Goal: Task Accomplishment & Management: Use online tool/utility

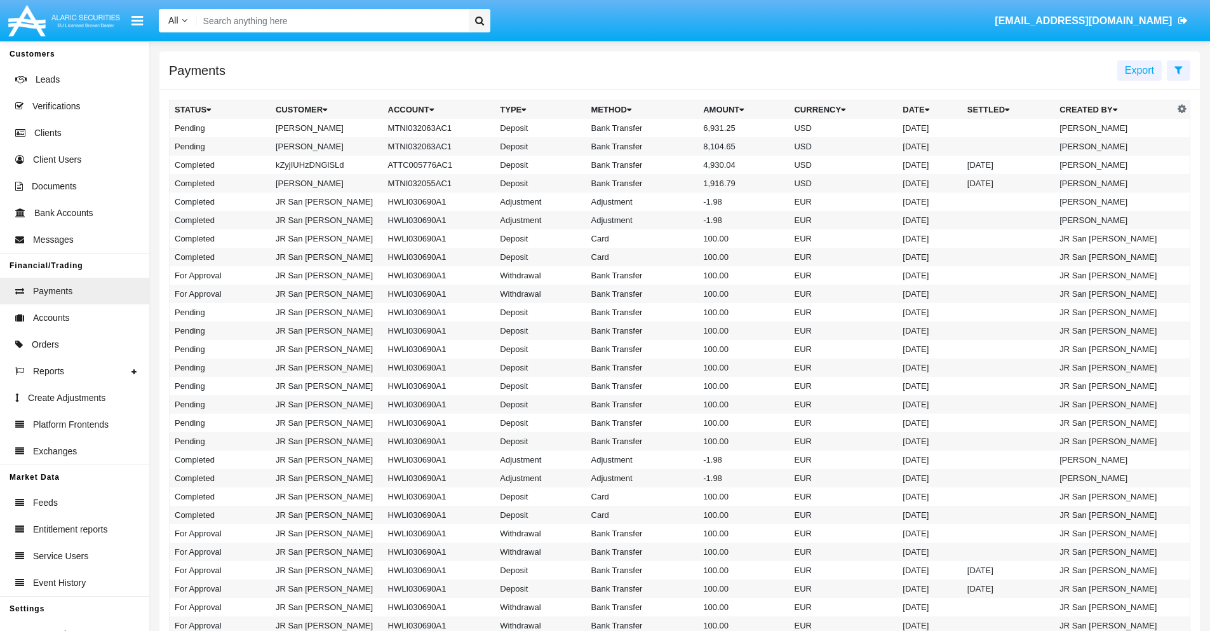
click at [1178, 69] on icon at bounding box center [1178, 70] width 8 height 10
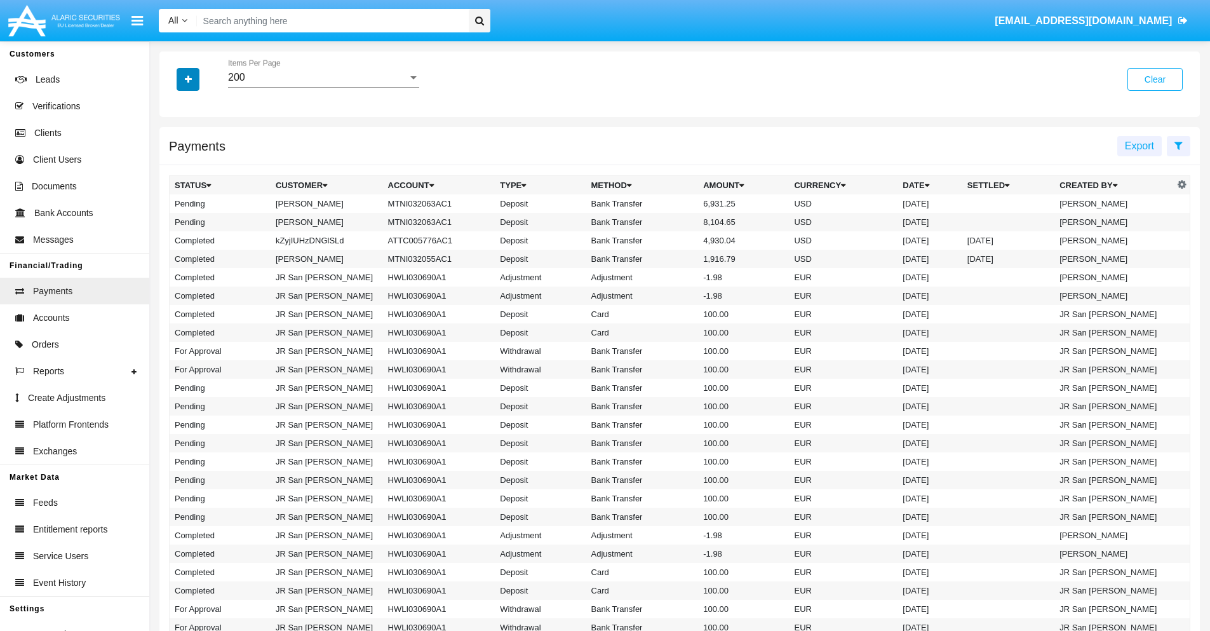
click at [188, 79] on icon "button" at bounding box center [188, 79] width 7 height 9
click at [199, 105] on span "Status" at bounding box center [199, 105] width 29 height 15
click at [175, 110] on input "Status" at bounding box center [174, 110] width 1 height 1
checkbox input "true"
click at [188, 79] on icon "button" at bounding box center [188, 79] width 7 height 9
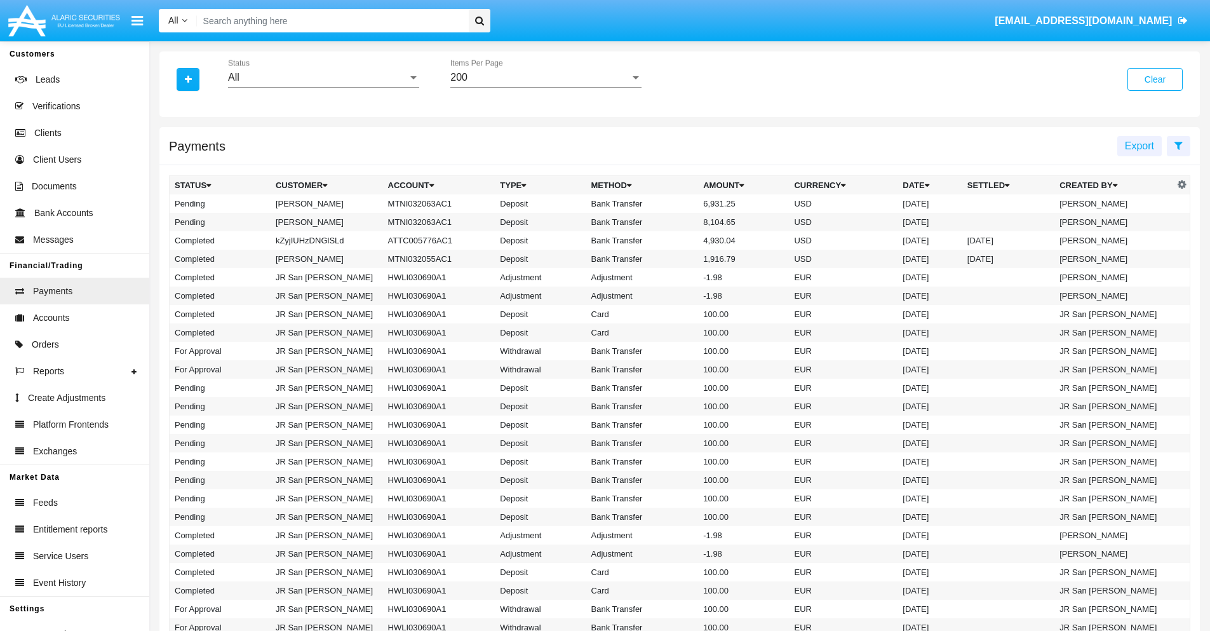
click at [323, 77] on div "All" at bounding box center [318, 77] width 180 height 11
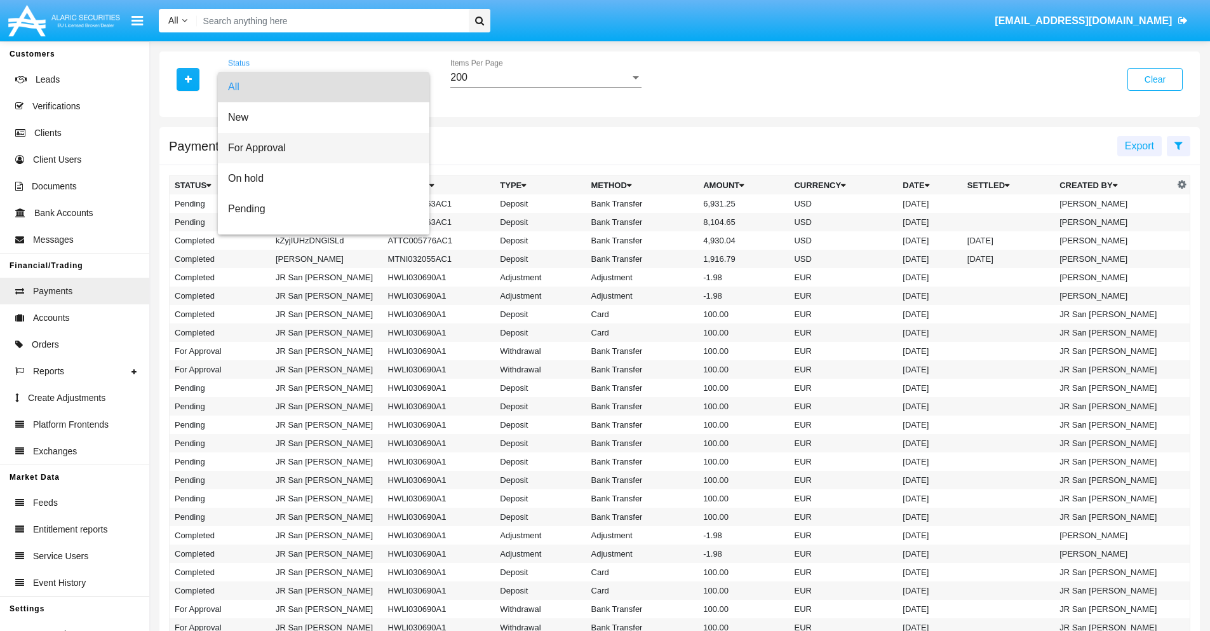
click at [319, 148] on span "For Approval" at bounding box center [323, 148] width 191 height 30
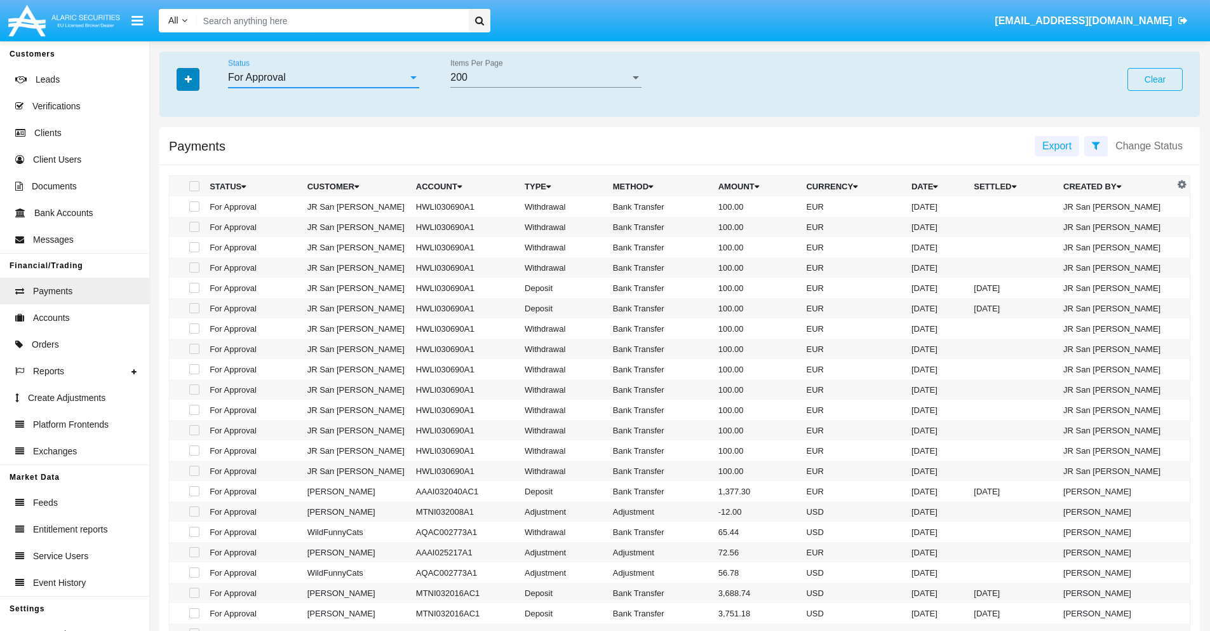
click at [188, 79] on icon "button" at bounding box center [188, 79] width 7 height 9
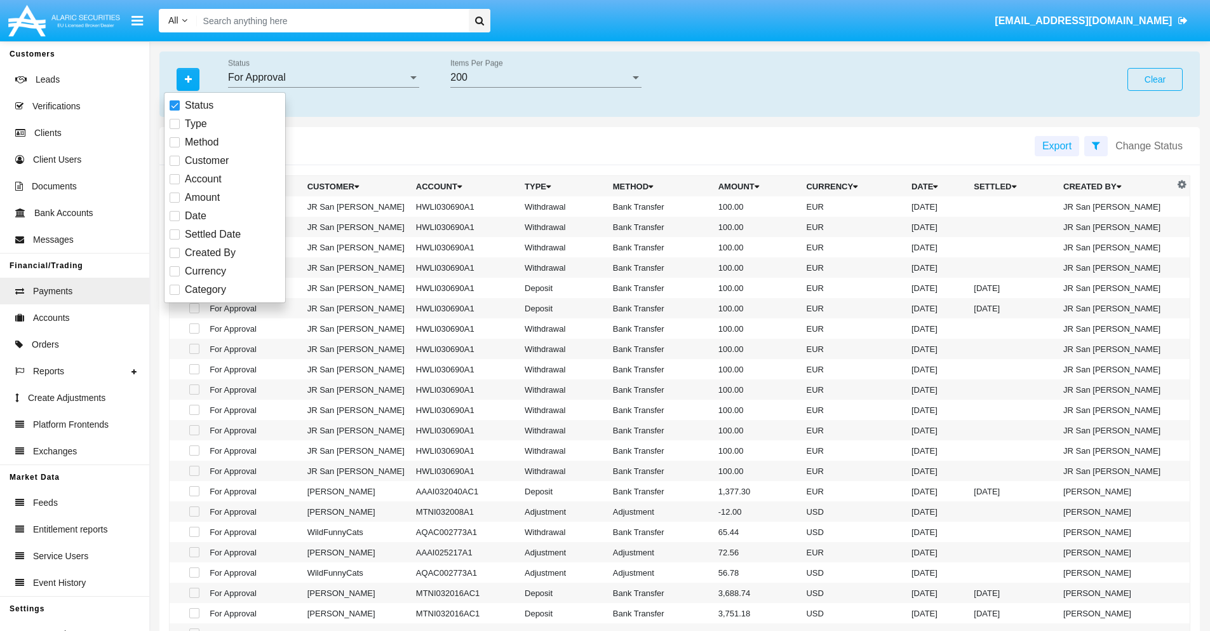
click at [205, 271] on span "Currency" at bounding box center [205, 271] width 41 height 15
click at [175, 276] on input "Currency" at bounding box center [174, 276] width 1 height 1
checkbox input "true"
click at [188, 79] on icon "button" at bounding box center [188, 79] width 7 height 9
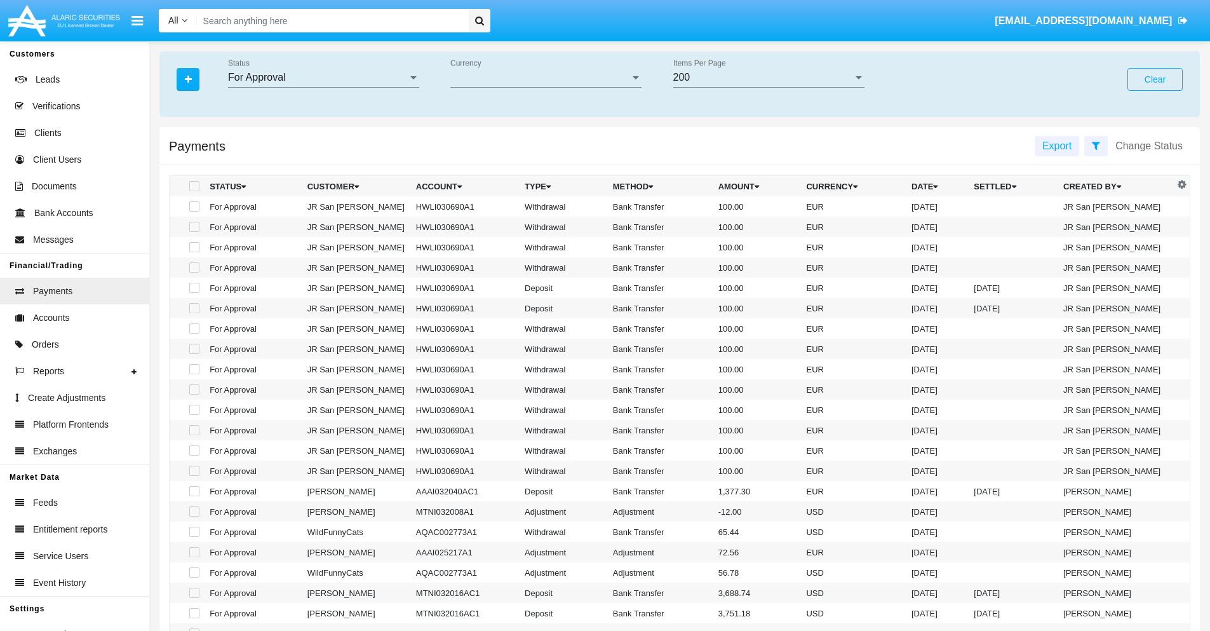
click at [545, 77] on span "Currency" at bounding box center [540, 77] width 180 height 11
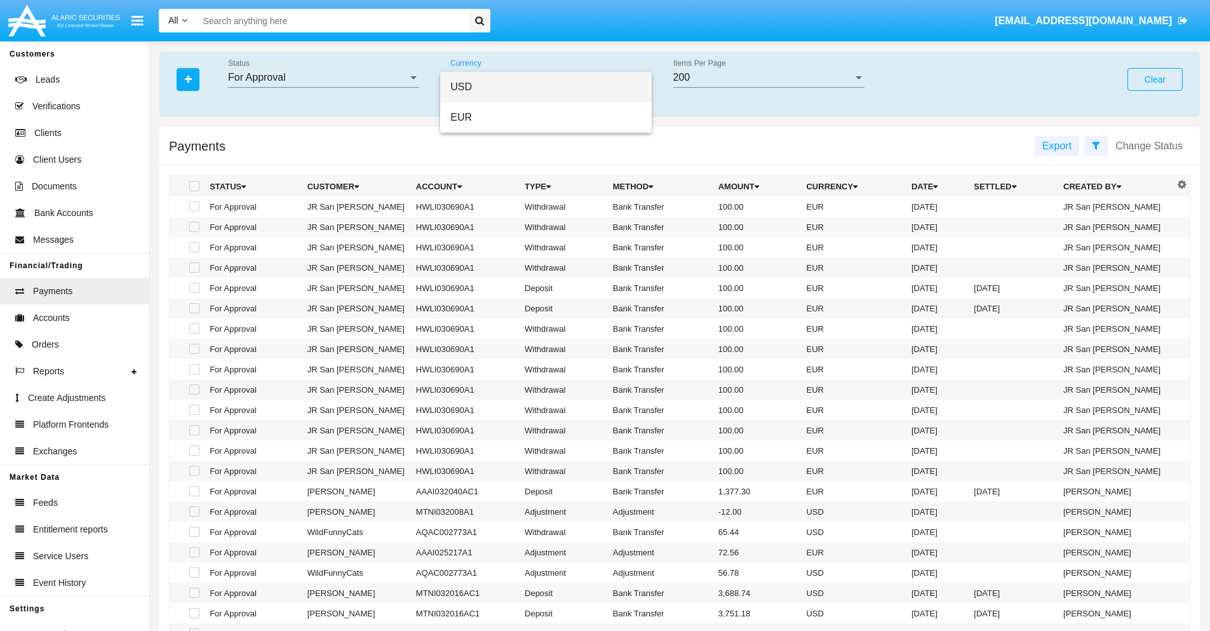
click at [545, 87] on span "USD" at bounding box center [545, 87] width 191 height 30
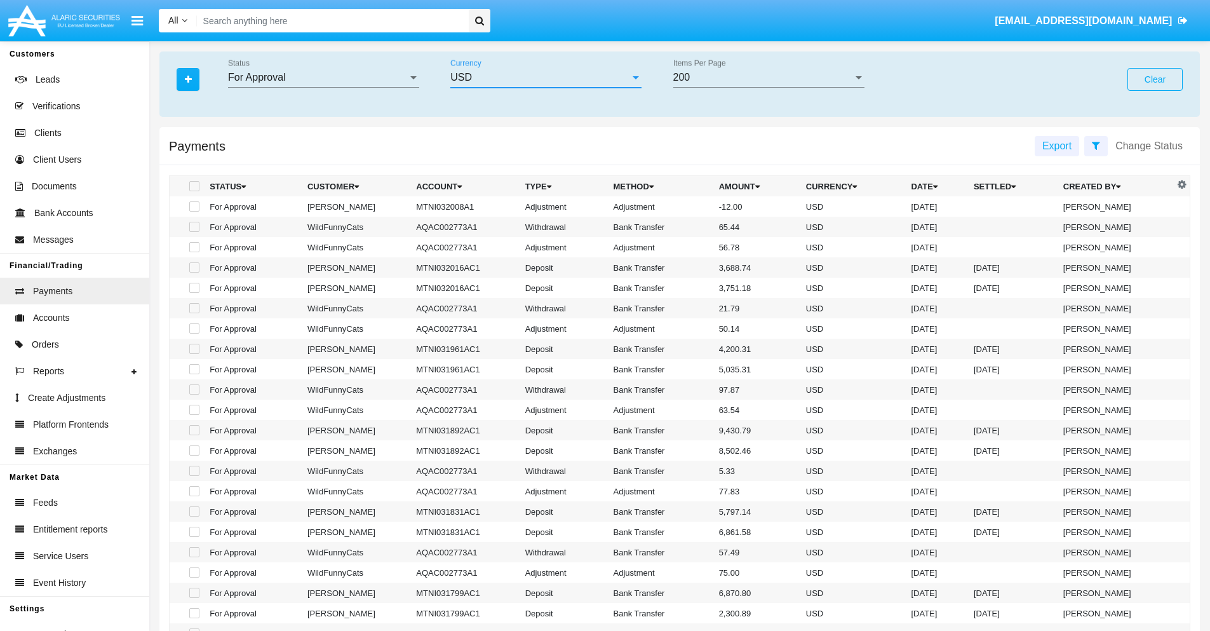
click at [193, 206] on span at bounding box center [194, 206] width 10 height 10
click at [194, 211] on input "checkbox" at bounding box center [194, 211] width 1 height 1
checkbox input "true"
click at [193, 227] on span at bounding box center [194, 227] width 10 height 10
click at [194, 232] on input "checkbox" at bounding box center [194, 232] width 1 height 1
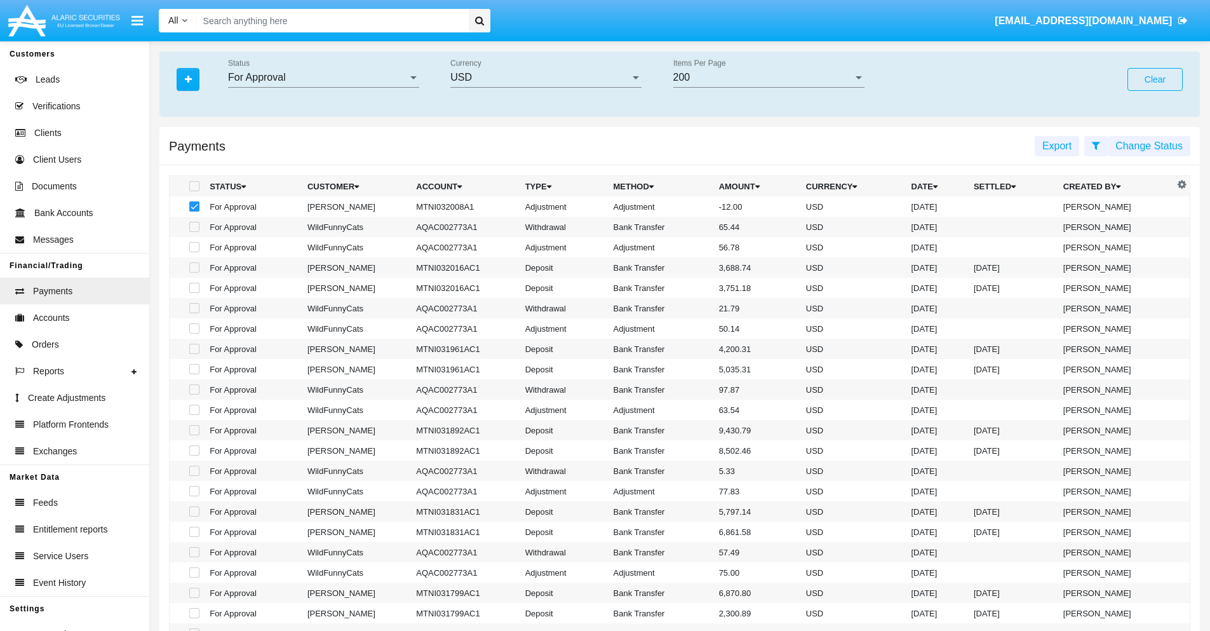
checkbox input "true"
